Goal: Task Accomplishment & Management: Manage account settings

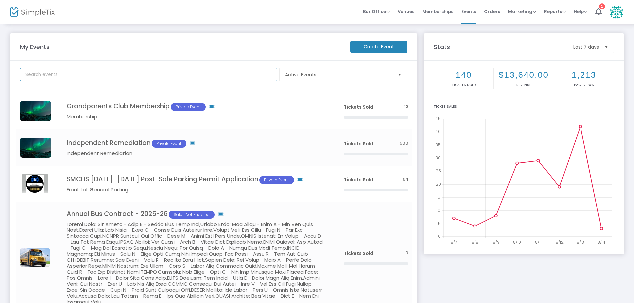
click at [92, 74] on input "text" at bounding box center [148, 74] width 257 height 13
type input "shi"
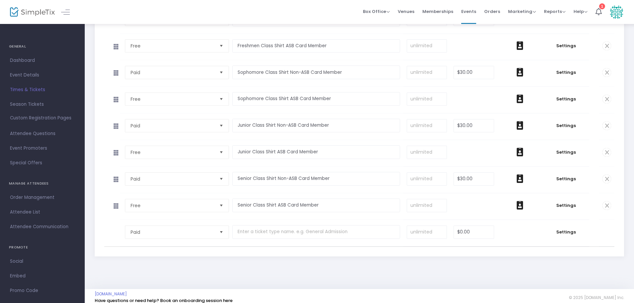
scroll to position [155, 0]
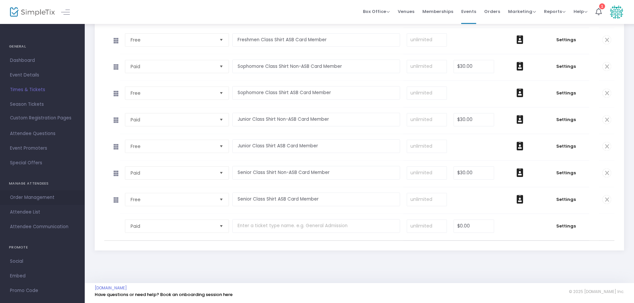
click at [38, 194] on span "Order Management" at bounding box center [42, 197] width 65 height 9
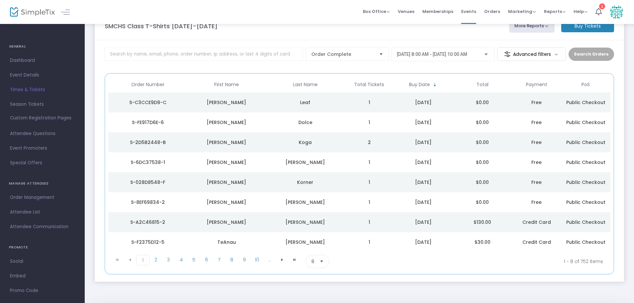
scroll to position [33, 0]
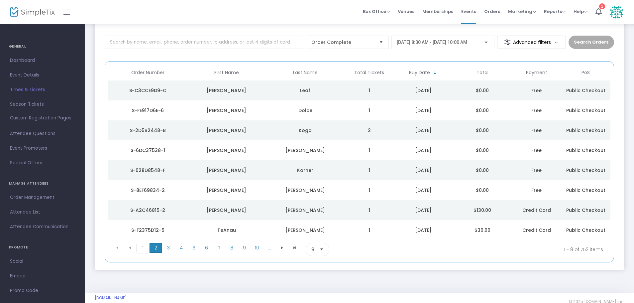
click at [150, 249] on span "2" at bounding box center [156, 248] width 13 height 10
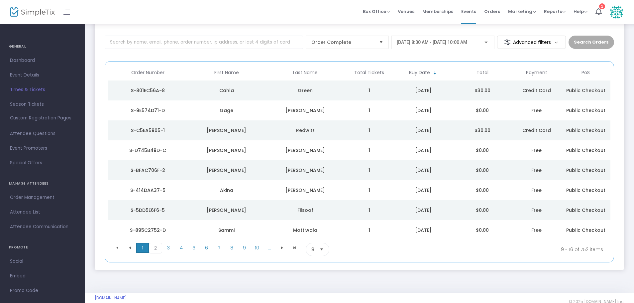
click at [145, 249] on span "1" at bounding box center [142, 248] width 13 height 10
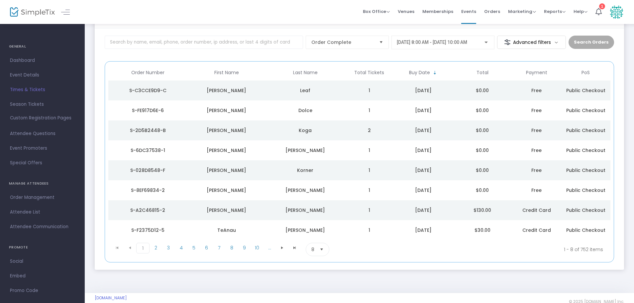
click at [360, 131] on td "2" at bounding box center [369, 130] width 49 height 20
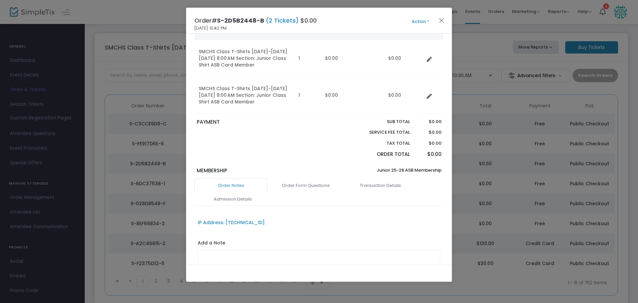
scroll to position [66, 0]
click at [307, 181] on link "Order Form Questions" at bounding box center [305, 183] width 73 height 14
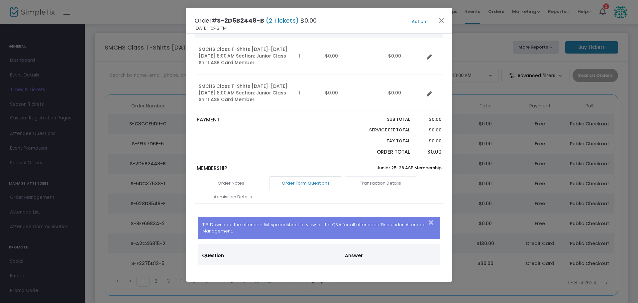
click at [376, 186] on link "Transaction Details" at bounding box center [380, 183] width 73 height 14
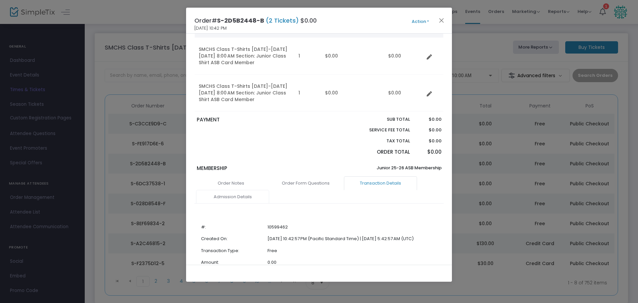
click at [239, 196] on link "Admission Details" at bounding box center [232, 197] width 73 height 14
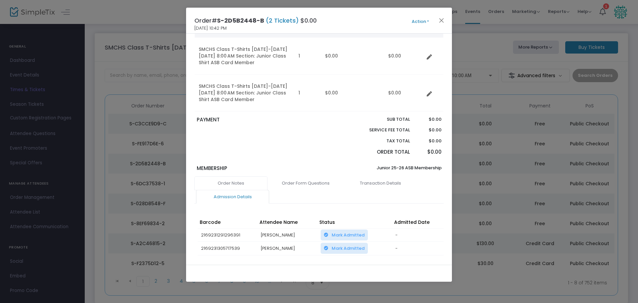
click at [244, 185] on link "Order Notes" at bounding box center [230, 183] width 73 height 14
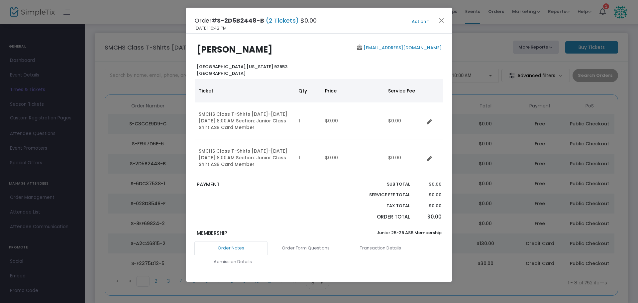
scroll to position [0, 0]
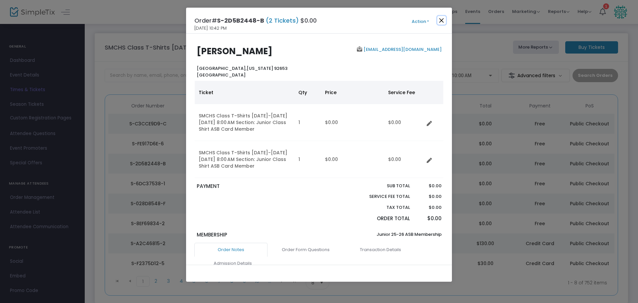
click at [445, 21] on button "Close" at bounding box center [441, 20] width 9 height 9
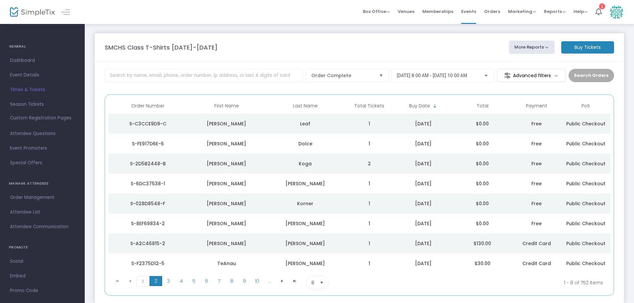
click at [153, 277] on span "2" at bounding box center [156, 281] width 13 height 10
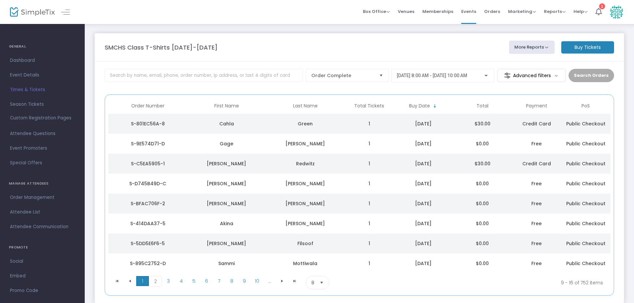
click at [145, 282] on span "1" at bounding box center [142, 281] width 13 height 10
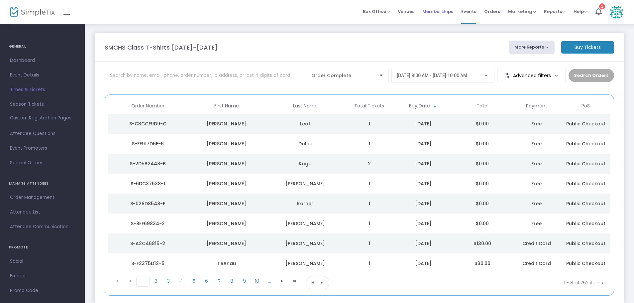
click at [453, 13] on span "Memberships" at bounding box center [437, 11] width 31 height 17
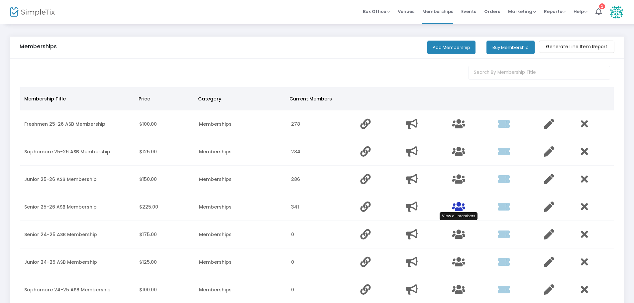
click at [455, 204] on icon "Data table" at bounding box center [458, 206] width 13 height 10
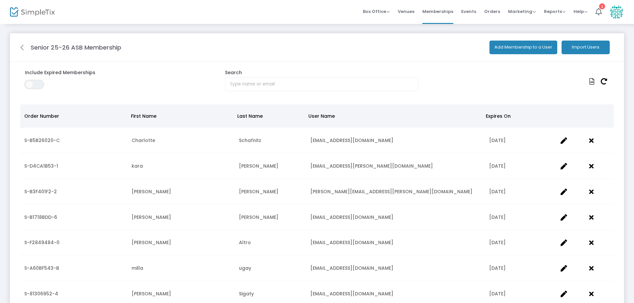
click at [254, 82] on body "Processing... please wait Box Office Sell Tickets Bookings Sell Season Pass Ven…" at bounding box center [317, 151] width 634 height 303
click at [257, 81] on input "text" at bounding box center [322, 84] width 194 height 14
type input "cla"
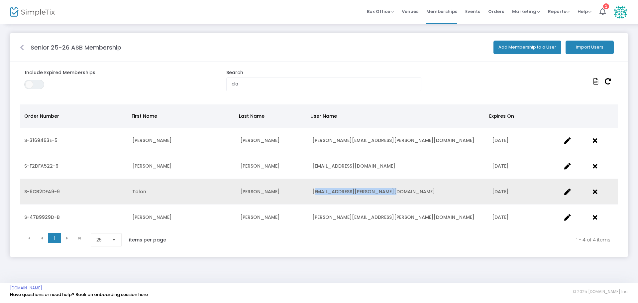
drag, startPoint x: 389, startPoint y: 196, endPoint x: 311, endPoint y: 198, distance: 78.1
click at [311, 198] on td "talon.clark@smhsstudents.org" at bounding box center [398, 192] width 180 height 26
click at [388, 196] on td "talon.clark@smhsstudents.org" at bounding box center [398, 192] width 180 height 26
drag, startPoint x: 389, startPoint y: 192, endPoint x: 301, endPoint y: 192, distance: 88.0
click at [301, 192] on tr "S-6CB2DFA9-9 Talon Clark talon.clark@smhsstudents.org 5/29/2026" at bounding box center [318, 192] width 597 height 26
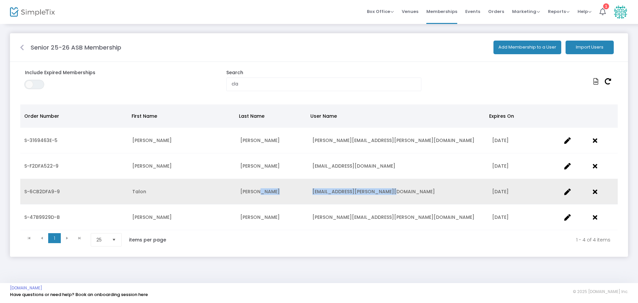
click at [312, 192] on span "talon.clark@smhsstudents.org" at bounding box center [373, 191] width 123 height 7
drag, startPoint x: 310, startPoint y: 190, endPoint x: 410, endPoint y: 193, distance: 100.4
click at [410, 193] on td "talon.clark@smhsstudents.org" at bounding box center [398, 192] width 180 height 26
